Goal: Task Accomplishment & Management: Complete application form

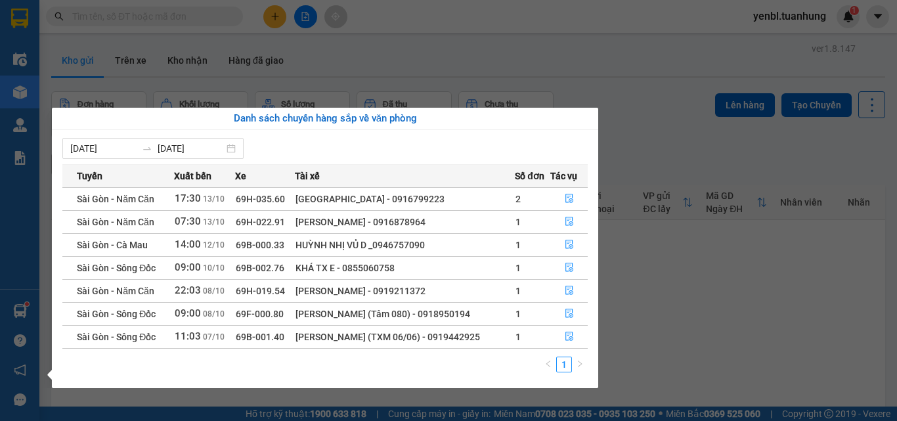
click at [671, 249] on section "Kết quả tìm kiếm ( 0 ) Bộ lọc No Data yenbl.tuanhung 1 Điều hành xe Kho hàng mớ…" at bounding box center [448, 210] width 897 height 421
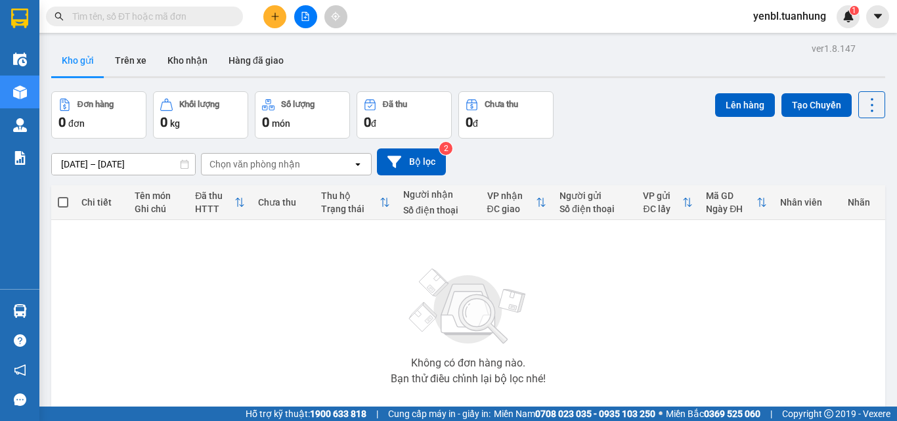
drag, startPoint x: 76, startPoint y: 59, endPoint x: 115, endPoint y: 72, distance: 40.9
click at [76, 60] on button "Kho gửi" at bounding box center [77, 61] width 53 height 32
click at [198, 64] on button "Kho nhận" at bounding box center [187, 61] width 61 height 32
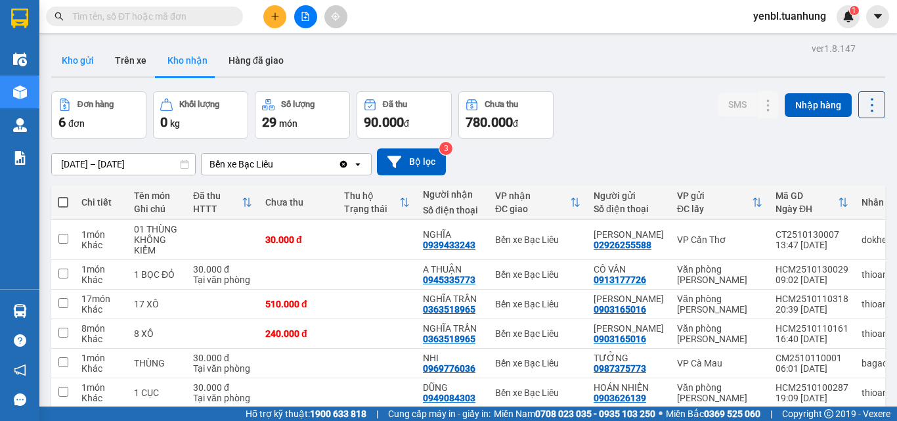
click at [75, 62] on button "Kho gửi" at bounding box center [77, 61] width 53 height 32
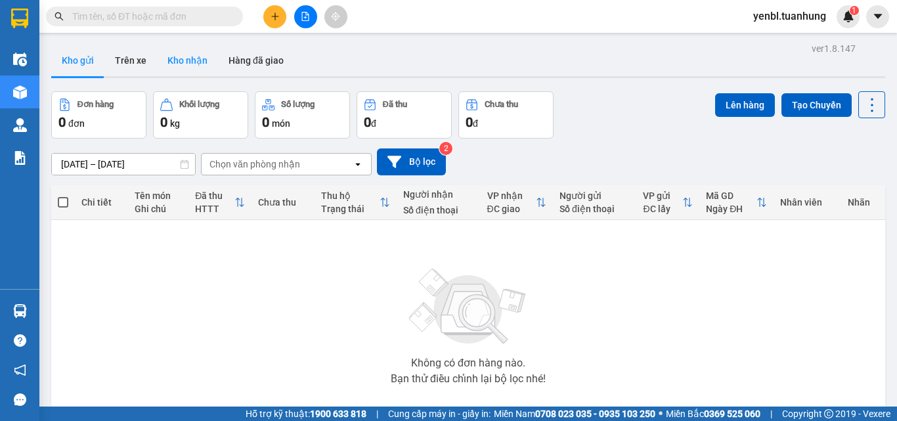
click at [190, 61] on button "Kho nhận" at bounding box center [187, 61] width 61 height 32
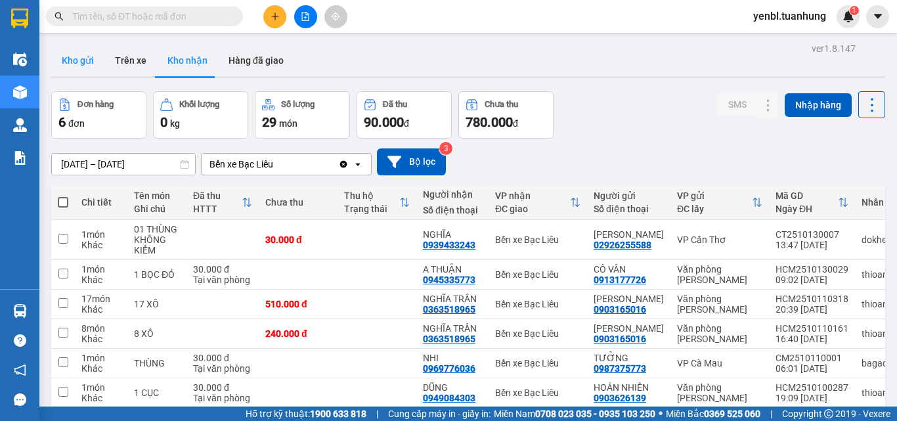
click at [85, 67] on button "Kho gửi" at bounding box center [77, 61] width 53 height 32
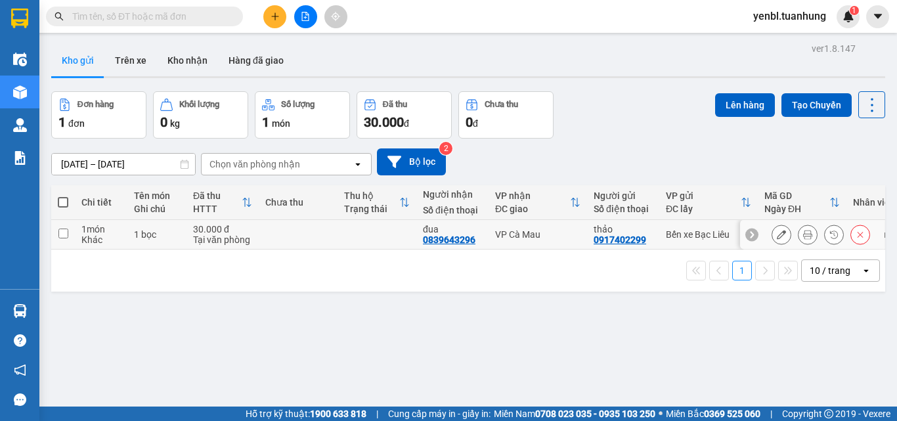
click at [788, 237] on div at bounding box center [821, 235] width 99 height 20
click at [799, 234] on button at bounding box center [808, 234] width 18 height 23
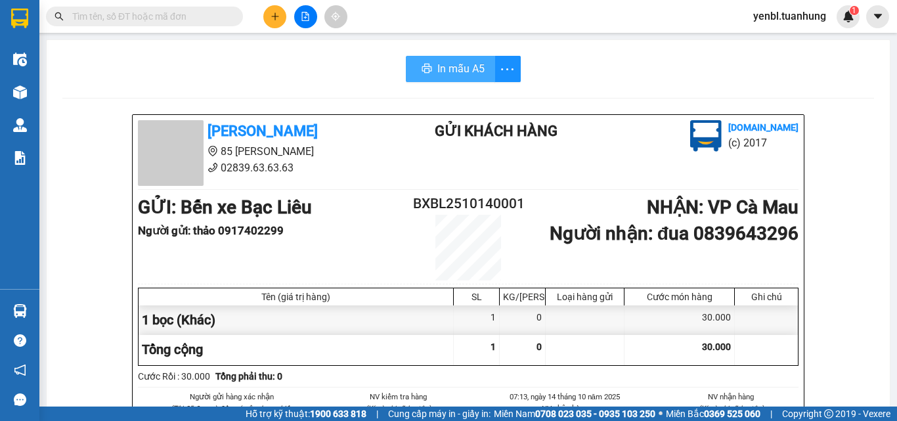
click at [424, 64] on div "In mẫu A5" at bounding box center [463, 69] width 115 height 26
click at [424, 64] on icon "printer" at bounding box center [427, 68] width 11 height 11
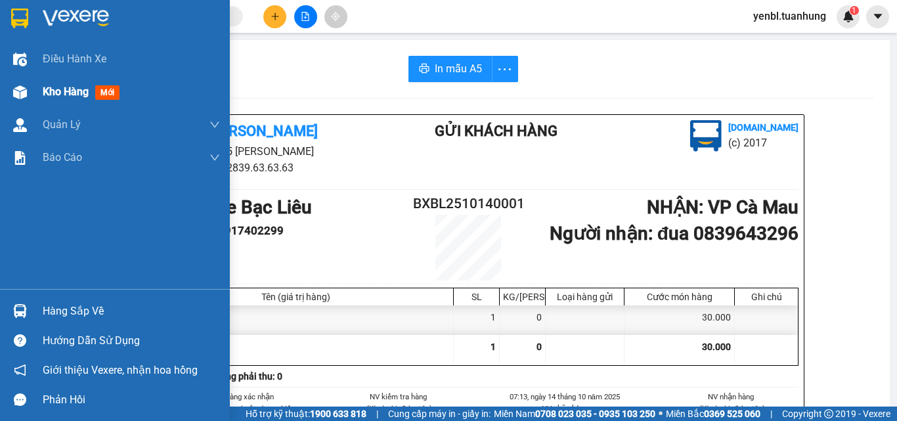
click at [53, 91] on span "Kho hàng" at bounding box center [66, 91] width 46 height 12
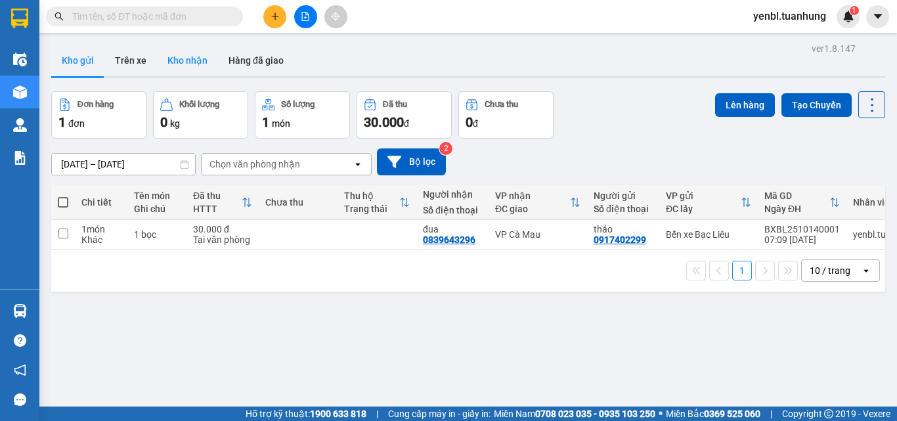
click at [175, 64] on button "Kho nhận" at bounding box center [187, 61] width 61 height 32
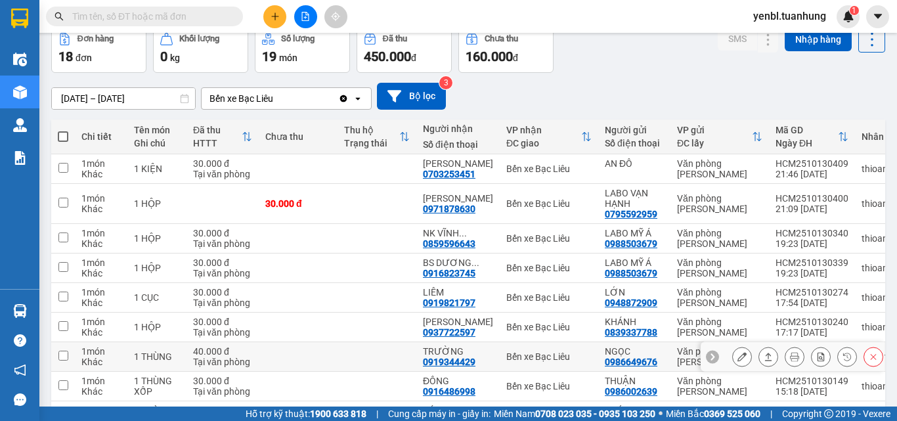
scroll to position [179, 0]
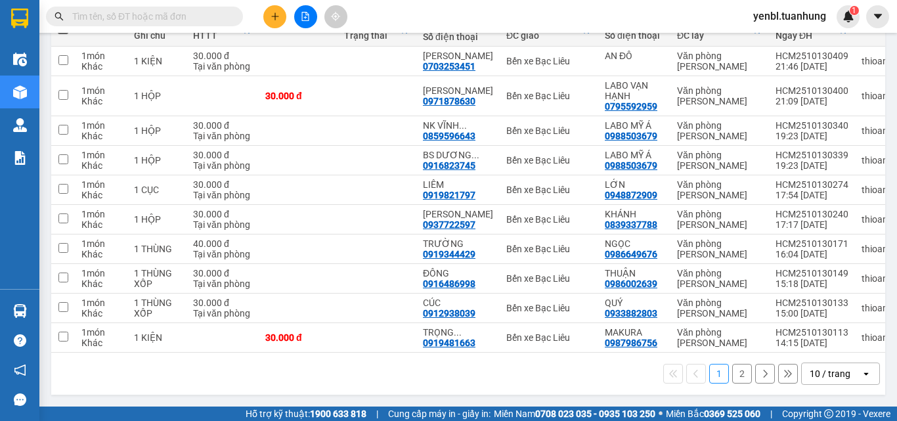
click at [168, 18] on input "text" at bounding box center [149, 16] width 155 height 14
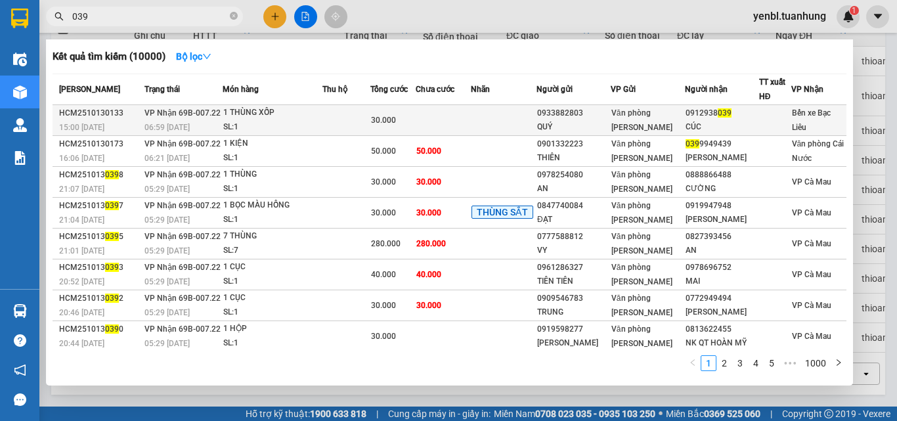
type input "039"
click at [671, 110] on div "Văn phòng [PERSON_NAME]" at bounding box center [648, 120] width 73 height 29
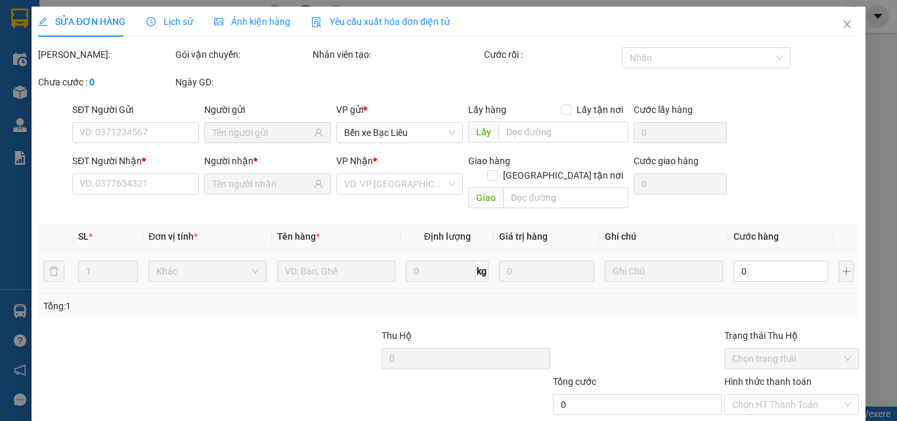
type input "0933882803"
type input "QUÝ"
type input "0912938039"
type input "CÚC"
type input "30.000"
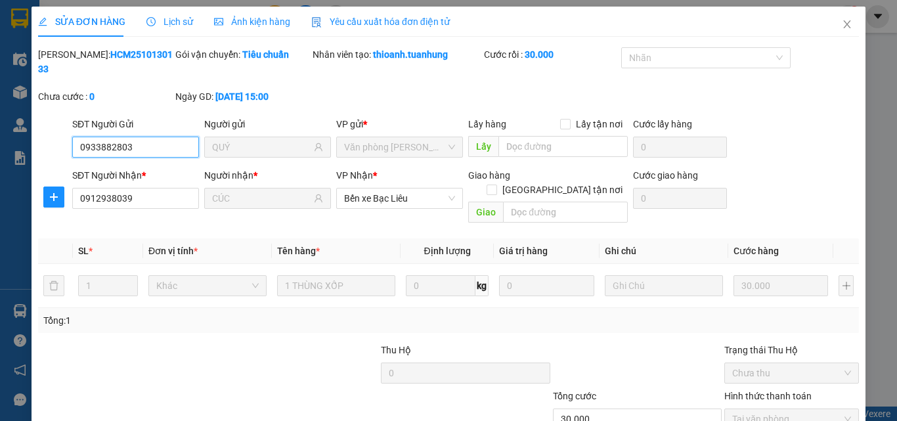
scroll to position [68, 0]
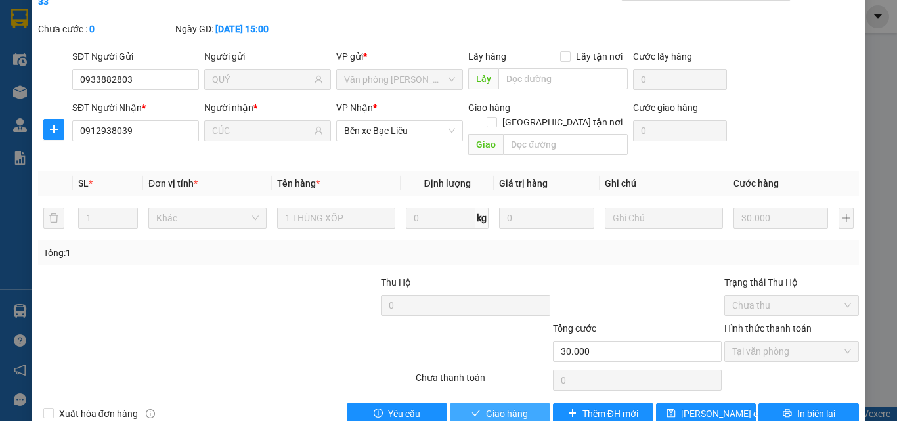
click at [486, 407] on span "Giao hàng" at bounding box center [507, 414] width 42 height 14
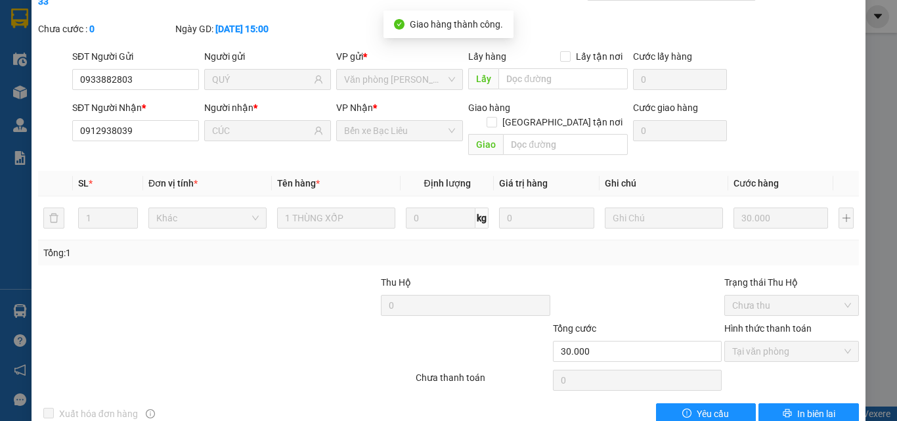
scroll to position [0, 0]
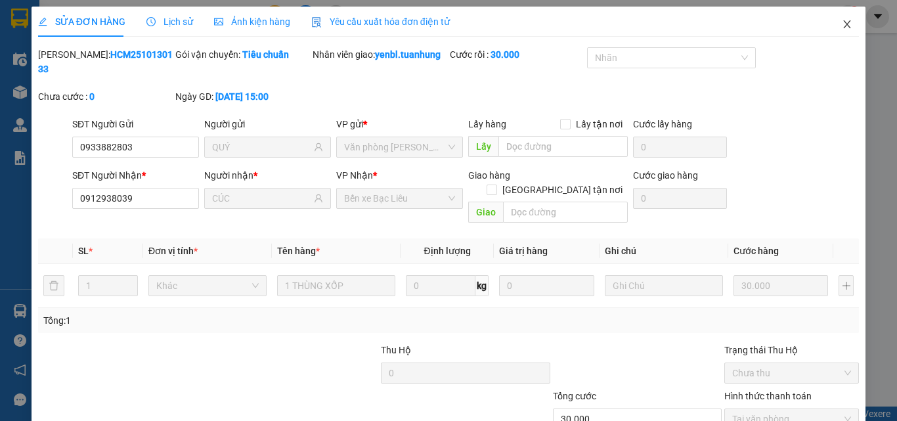
click at [842, 28] on icon "close" at bounding box center [847, 24] width 11 height 11
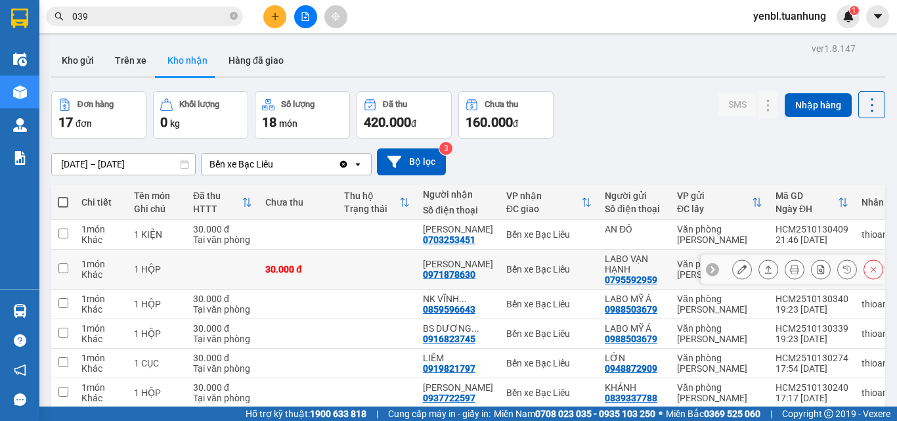
scroll to position [131, 0]
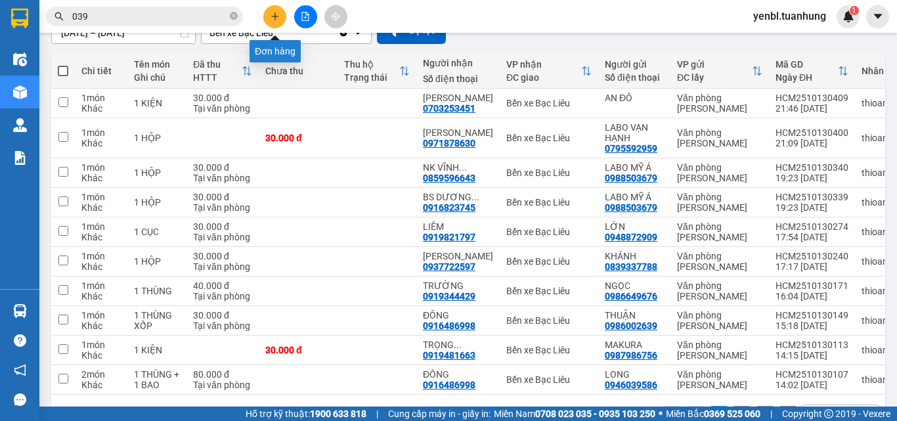
click at [271, 23] on button at bounding box center [274, 16] width 23 height 23
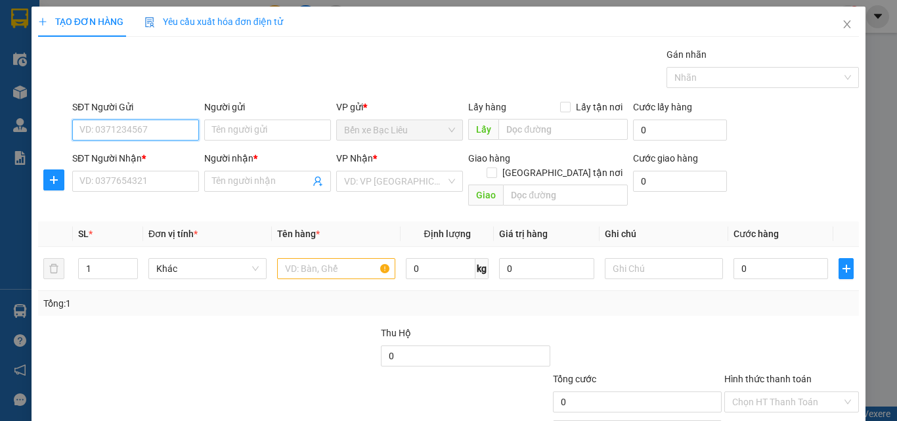
click at [161, 129] on input "SĐT Người Gửi" at bounding box center [135, 130] width 127 height 21
type input "0916909768"
click at [137, 150] on div "0916909768 - THỦY" at bounding box center [134, 156] width 110 height 14
type input "THỦY"
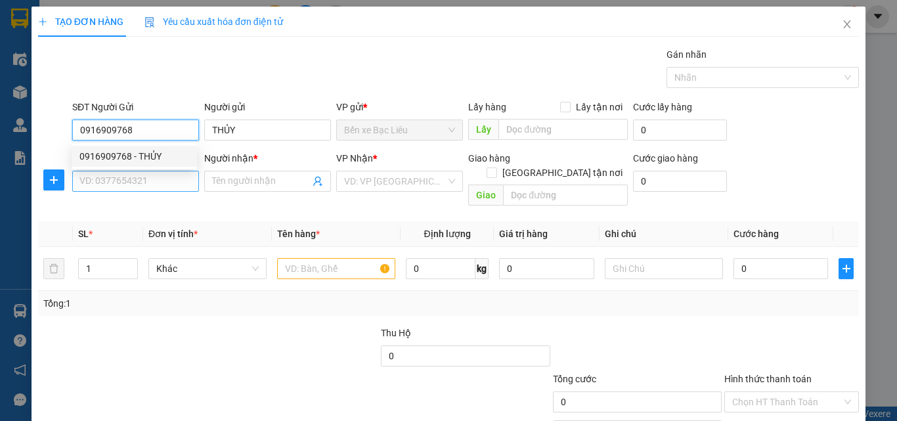
type input "0916909768"
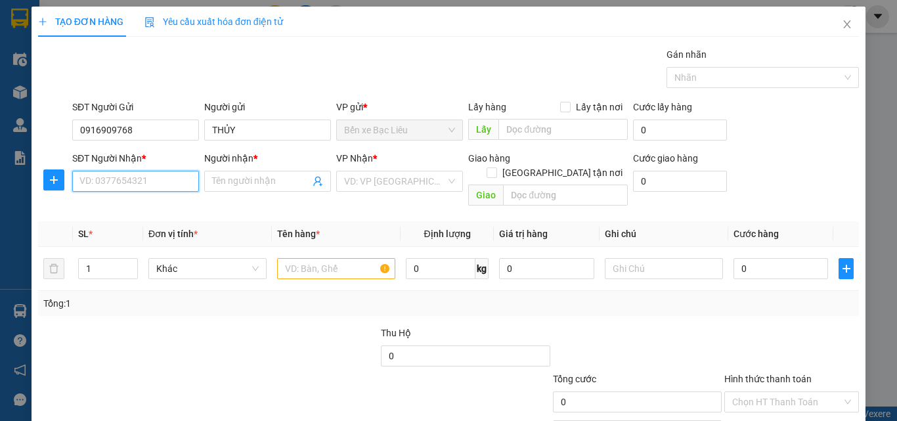
click at [147, 186] on input "SĐT Người Nhận *" at bounding box center [135, 181] width 127 height 21
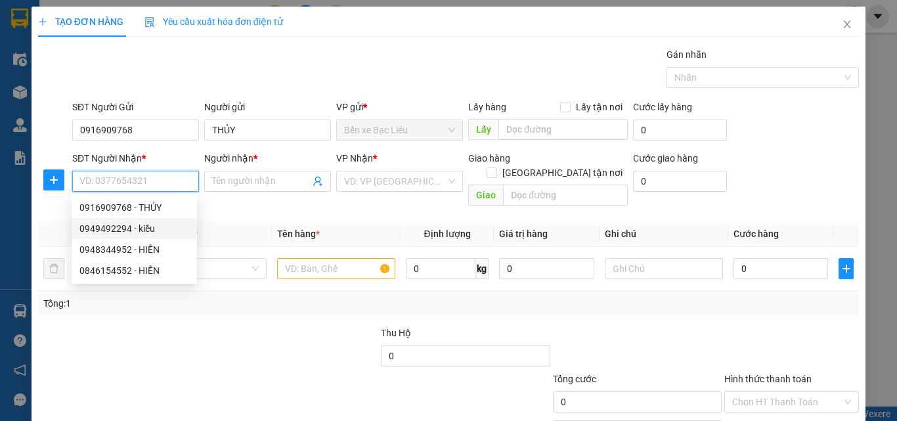
click at [145, 227] on div "0949492294 - kiều" at bounding box center [134, 228] width 110 height 14
type input "0949492294"
type input "kiều"
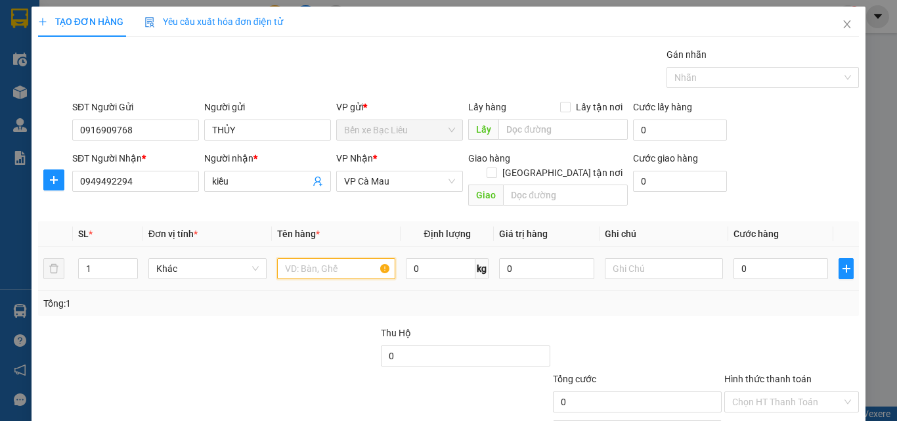
click at [343, 258] on input "text" at bounding box center [336, 268] width 118 height 21
type input "1 HÔP"
click at [753, 258] on input "0" at bounding box center [781, 268] width 95 height 21
type input "3"
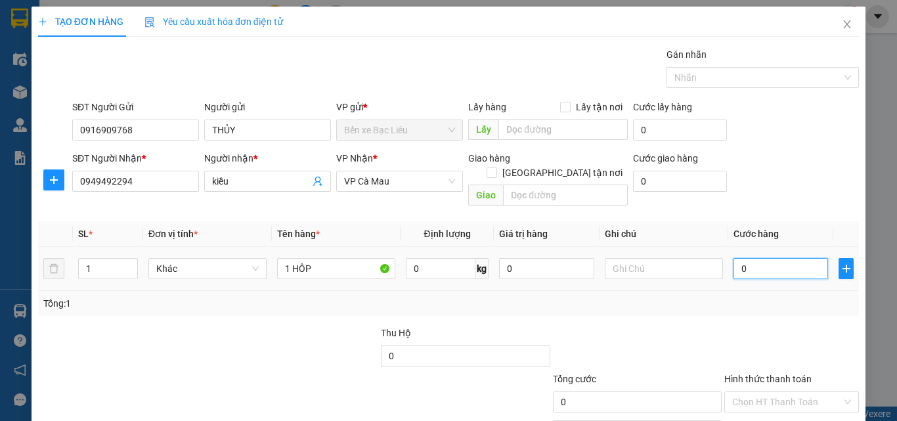
type input "3"
type input "30"
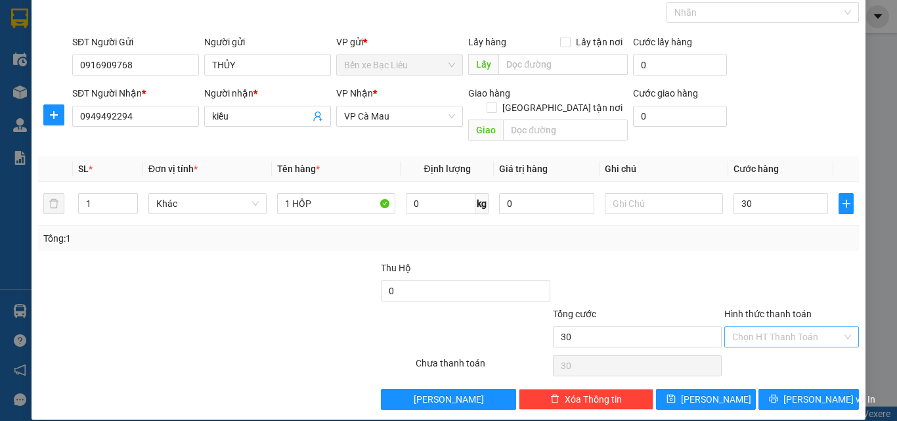
type input "30.000"
click at [765, 327] on input "Hình thức thanh toán" at bounding box center [787, 337] width 110 height 20
click at [755, 347] on div "Tại văn phòng" at bounding box center [784, 349] width 118 height 14
type input "0"
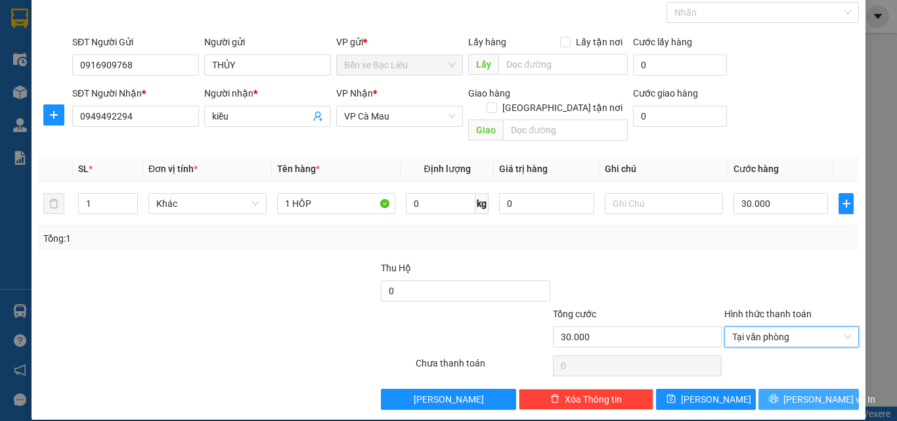
click at [786, 389] on button "Lưu và In" at bounding box center [809, 399] width 101 height 21
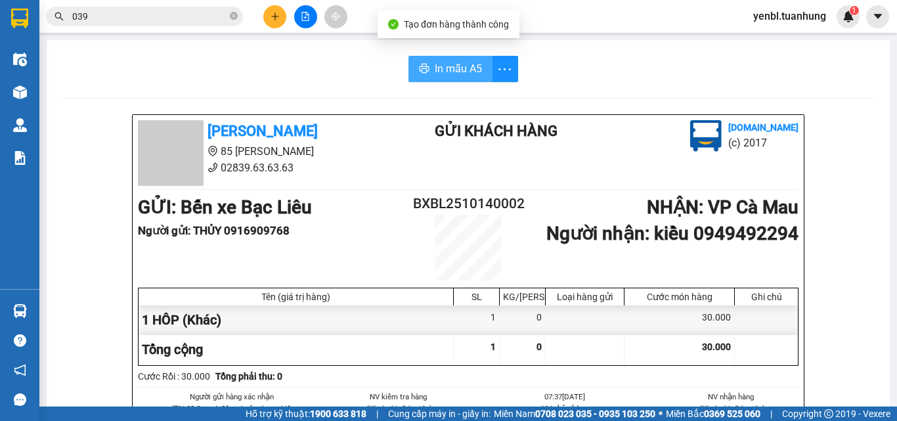
drag, startPoint x: 441, startPoint y: 66, endPoint x: 449, endPoint y: 72, distance: 8.9
click at [443, 64] on span "In mẫu A5" at bounding box center [458, 68] width 47 height 16
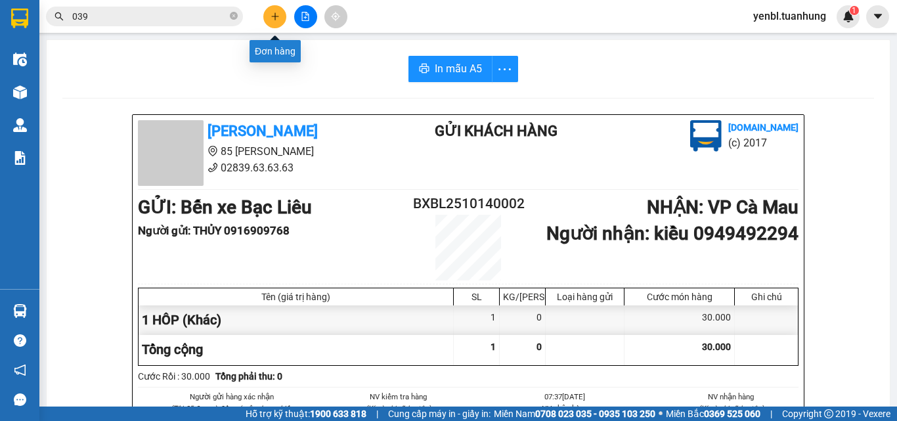
click at [279, 18] on icon "plus" at bounding box center [275, 16] width 9 height 9
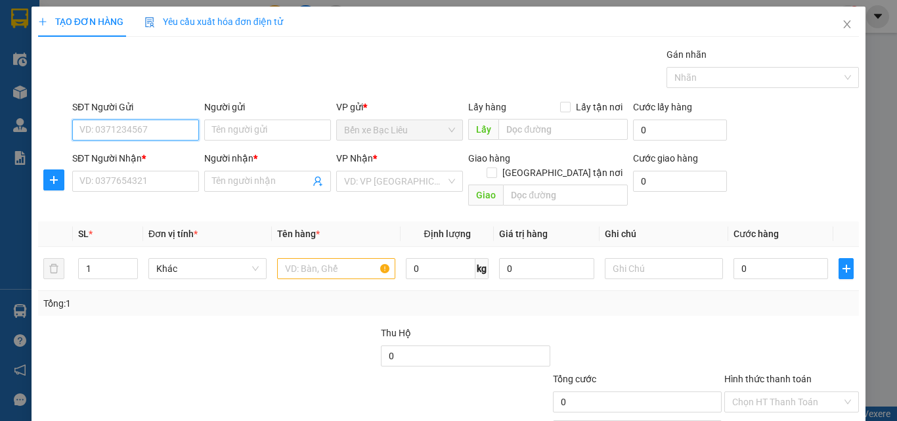
click at [143, 131] on input "SĐT Người Gửi" at bounding box center [135, 130] width 127 height 21
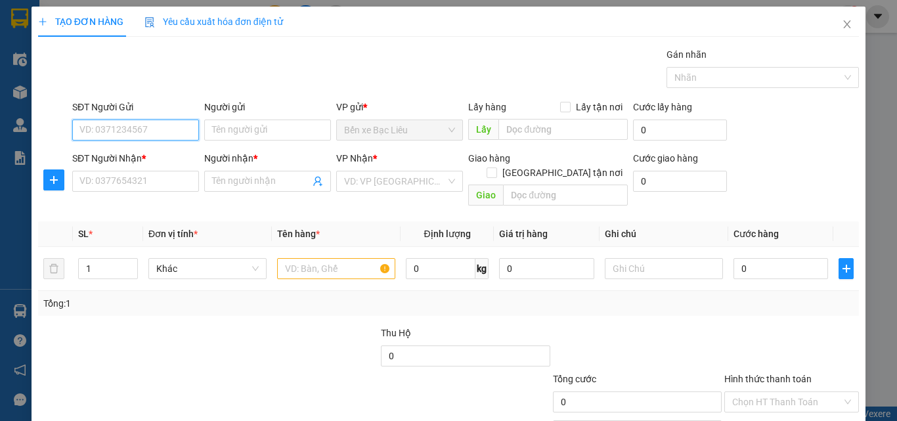
click at [143, 131] on input "SĐT Người Gửi" at bounding box center [135, 130] width 127 height 21
type input "0977764064"
click at [135, 157] on div "0977764064 - LIÊN" at bounding box center [134, 156] width 110 height 14
type input "LIÊN"
type input "0977764064"
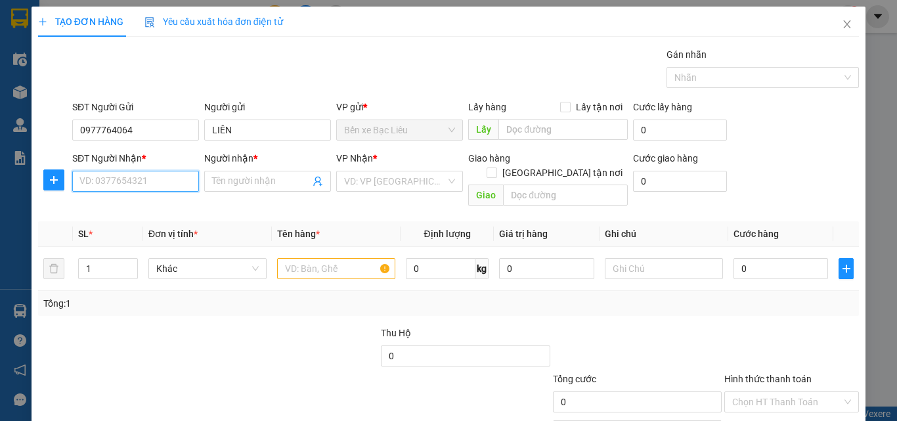
click at [133, 182] on input "SĐT Người Nhận *" at bounding box center [135, 181] width 127 height 21
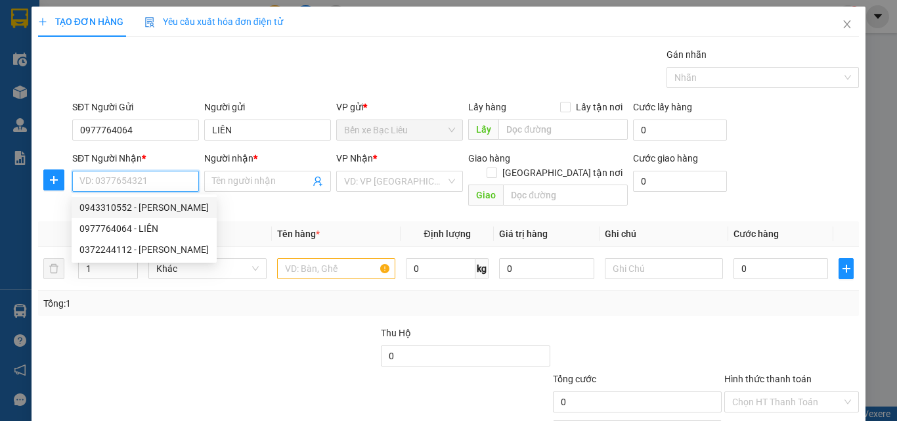
click at [183, 204] on div "0943310552 - HỒNG ĐÀO" at bounding box center [143, 207] width 129 height 14
type input "0943310552"
type input "HỒNG ĐÀO"
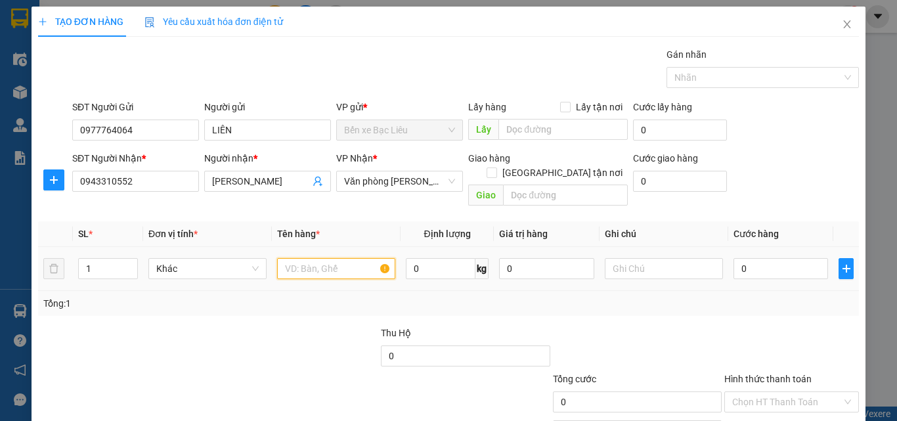
click at [294, 258] on input "text" at bounding box center [336, 268] width 118 height 21
type input "1 THUNG"
click at [776, 259] on input "0" at bounding box center [781, 268] width 95 height 21
type input "3"
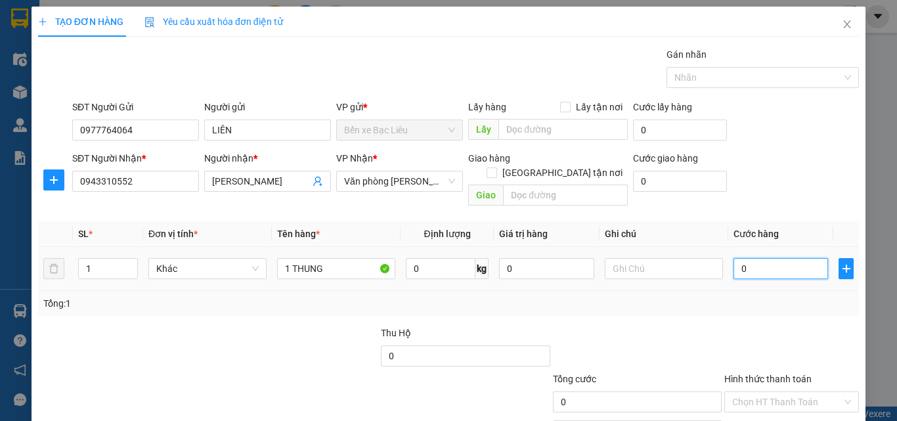
type input "3"
type input "30"
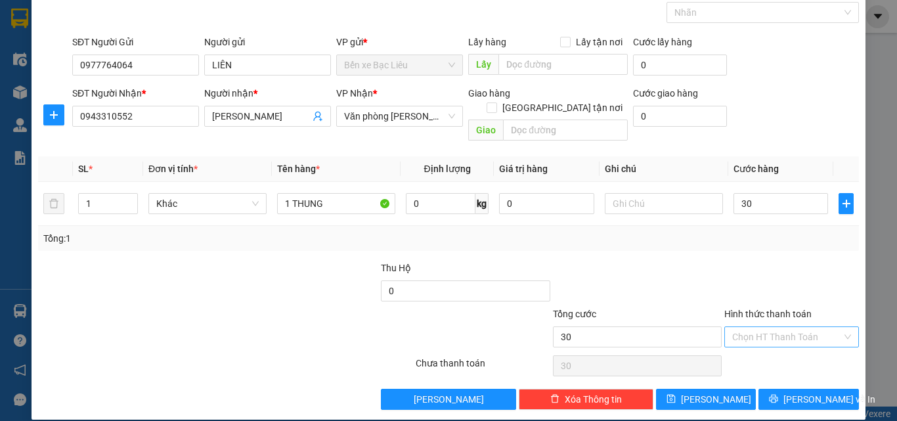
type input "30.000"
click at [767, 327] on input "Hình thức thanh toán" at bounding box center [787, 337] width 110 height 20
click at [753, 350] on div "Tại văn phòng" at bounding box center [784, 349] width 118 height 14
type input "0"
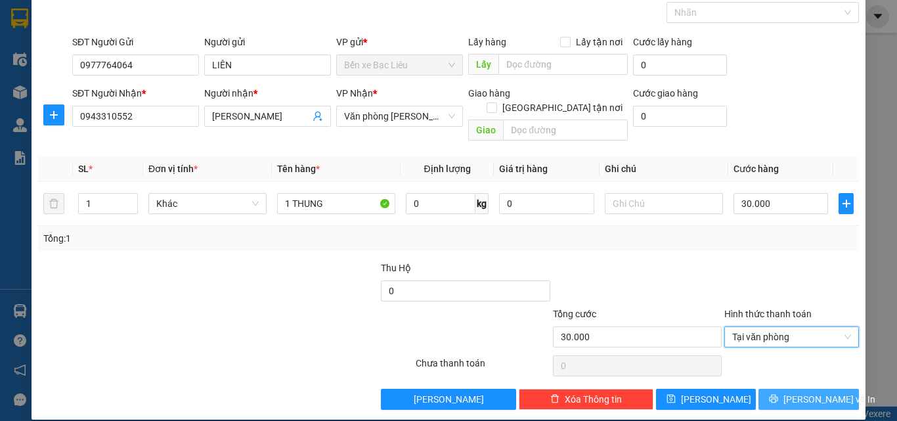
click at [778, 395] on icon "printer" at bounding box center [774, 399] width 9 height 9
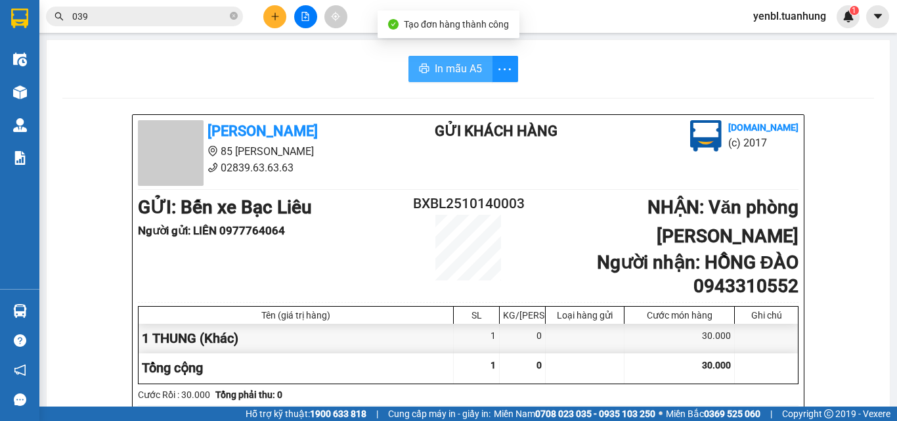
click at [435, 66] on span "In mẫu A5" at bounding box center [458, 68] width 47 height 16
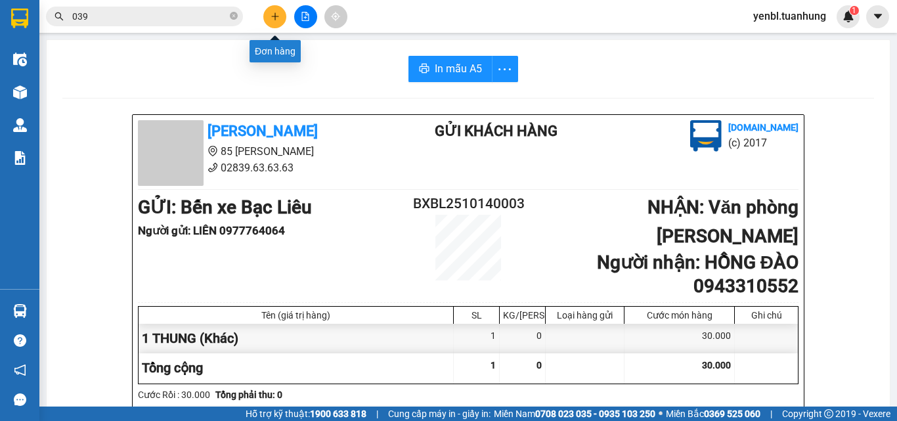
click at [274, 18] on icon "plus" at bounding box center [275, 16] width 9 height 9
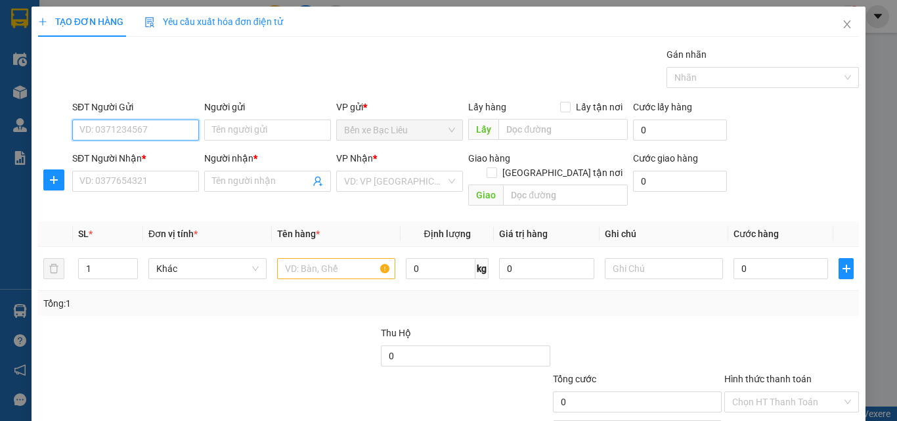
click at [152, 131] on input "SĐT Người Gửi" at bounding box center [135, 130] width 127 height 21
type input "0913413951"
click at [142, 166] on div "0913413951 - xuân" at bounding box center [134, 156] width 125 height 21
type input "xuân"
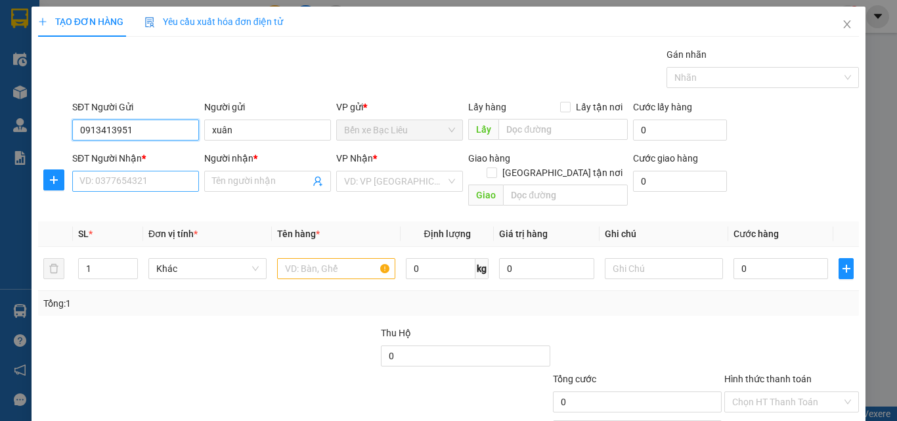
type input "0913413951"
click at [139, 183] on input "SĐT Người Nhận *" at bounding box center [135, 181] width 127 height 21
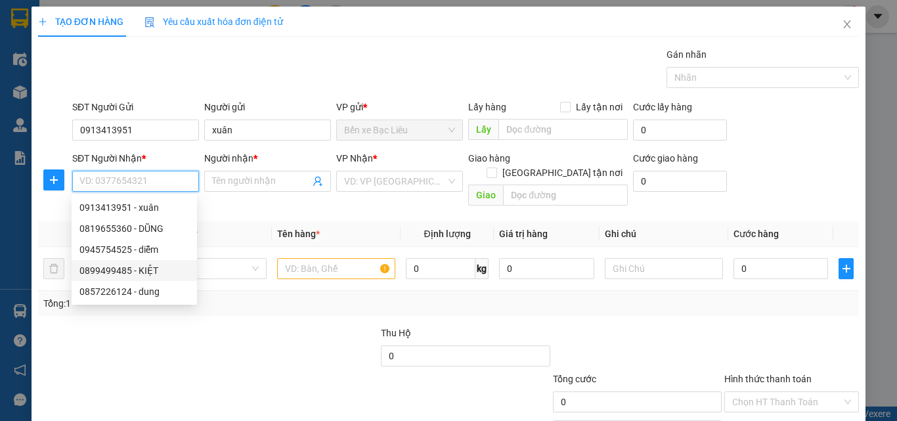
click at [145, 270] on div "0899499485 - KIỆT" at bounding box center [134, 270] width 110 height 14
type input "0899499485"
type input "KIỆT"
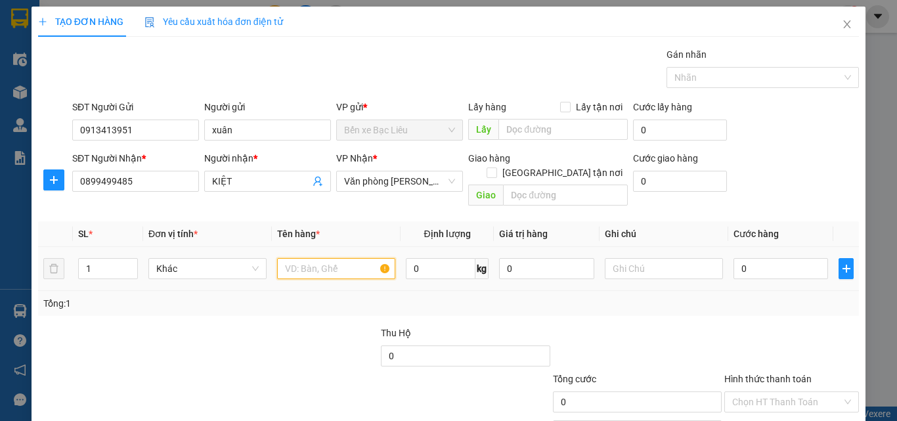
click at [295, 258] on input "text" at bounding box center [336, 268] width 118 height 21
type input "1 THUNG"
click at [781, 258] on input "0" at bounding box center [781, 268] width 95 height 21
type input "3"
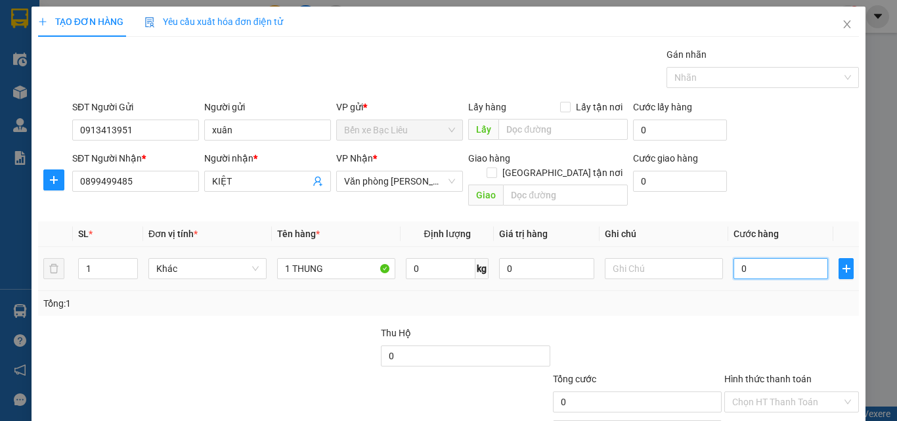
type input "3"
type input "30"
click at [766, 258] on input "30" at bounding box center [781, 268] width 95 height 21
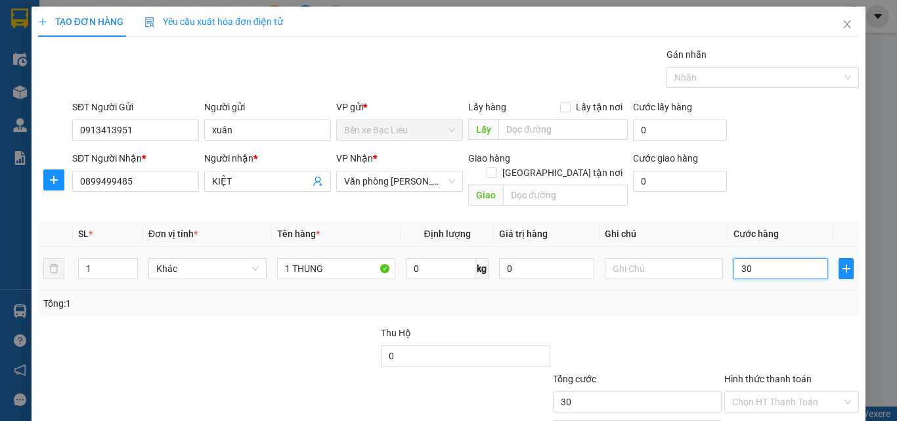
type input "3"
type input "0"
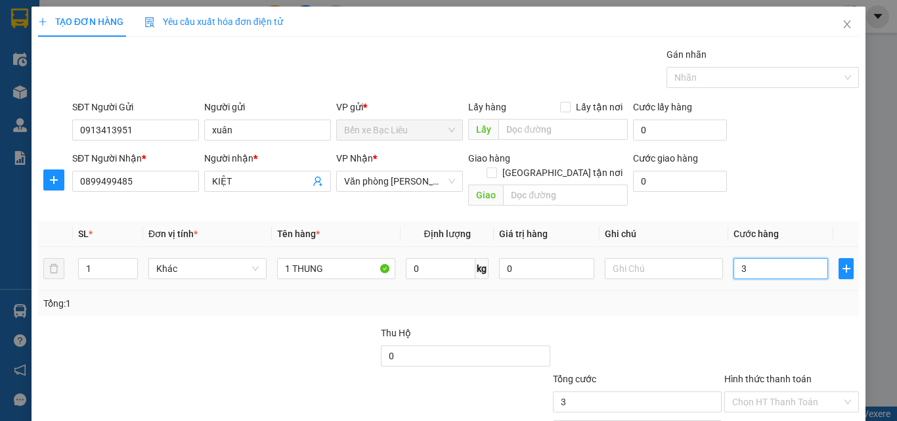
type input "0"
type input "04"
type input "4"
type input "040"
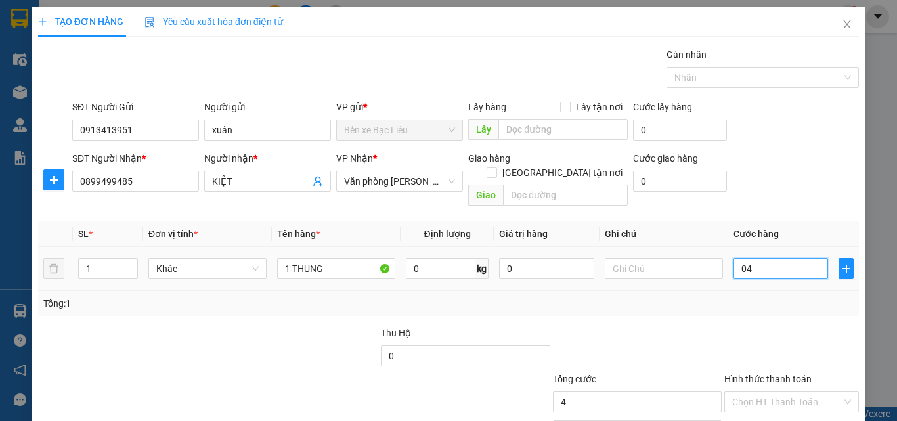
type input "40"
type input "40.000"
click at [761, 373] on div "Hình thức thanh toán" at bounding box center [792, 382] width 135 height 20
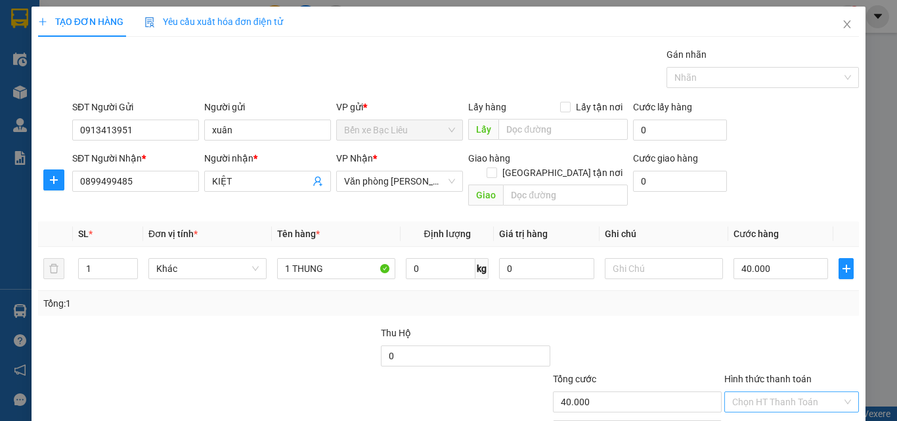
click at [759, 392] on input "Hình thức thanh toán" at bounding box center [787, 402] width 110 height 20
click at [757, 338] on div "Tại văn phòng" at bounding box center [784, 340] width 118 height 14
type input "0"
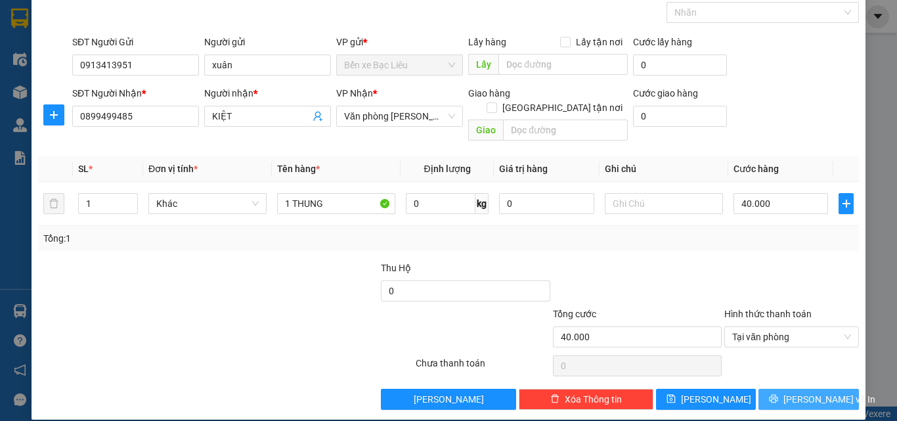
click at [796, 392] on span "Lưu và In" at bounding box center [830, 399] width 92 height 14
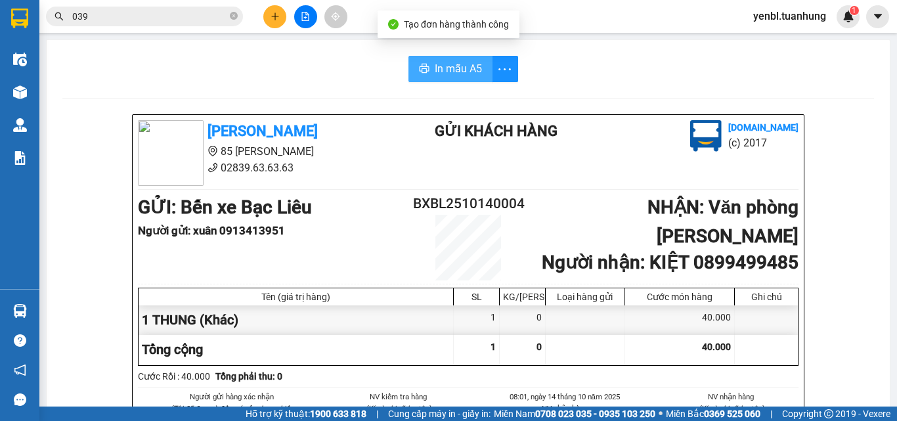
click at [435, 72] on span "In mẫu A5" at bounding box center [458, 68] width 47 height 16
